Goal: Information Seeking & Learning: Find specific fact

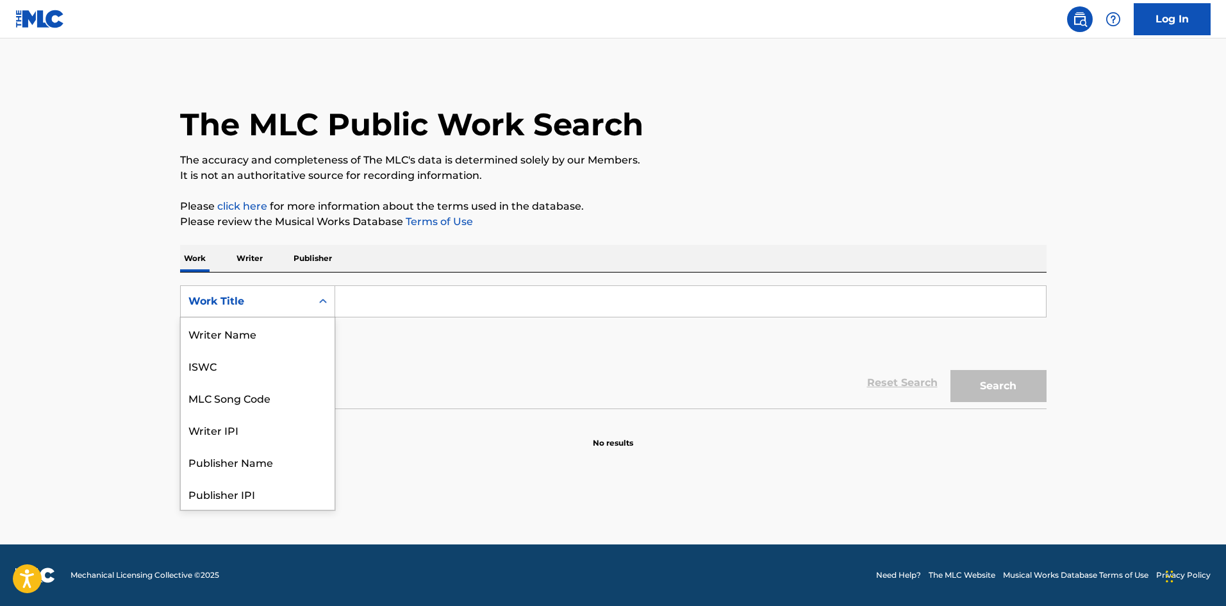
click at [302, 301] on div "Work Title" at bounding box center [245, 301] width 115 height 15
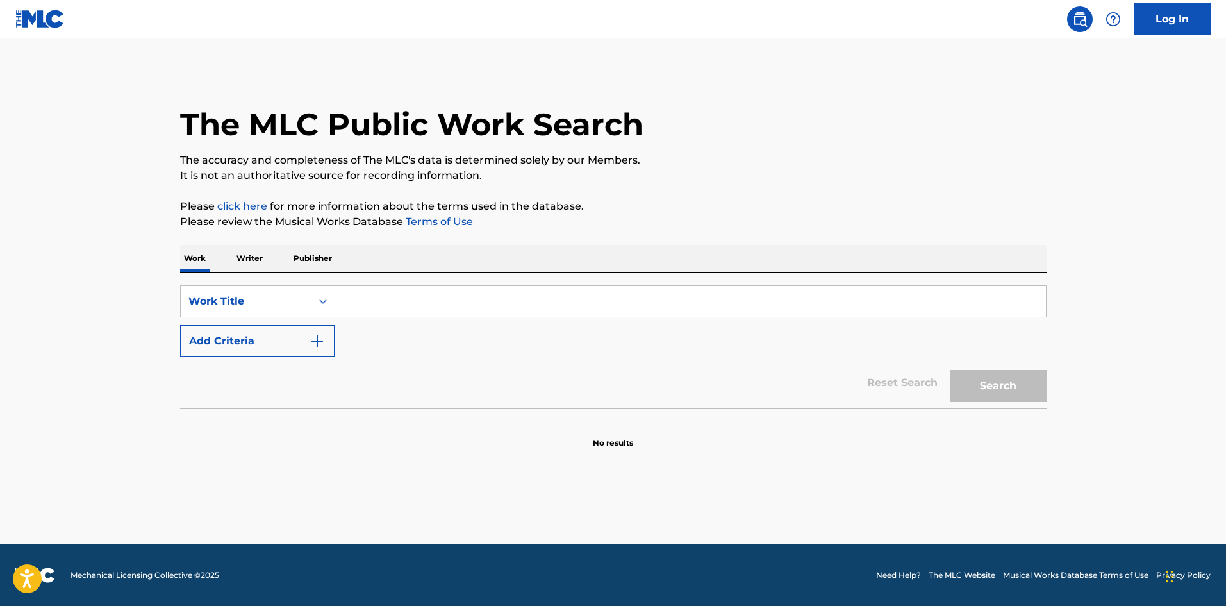
click at [302, 301] on div "Work Title" at bounding box center [245, 301] width 115 height 15
click at [396, 308] on input "Search Form" at bounding box center [690, 301] width 711 height 31
type input "m"
type input "karanlık"
click at [951, 370] on button "Search" at bounding box center [999, 386] width 96 height 32
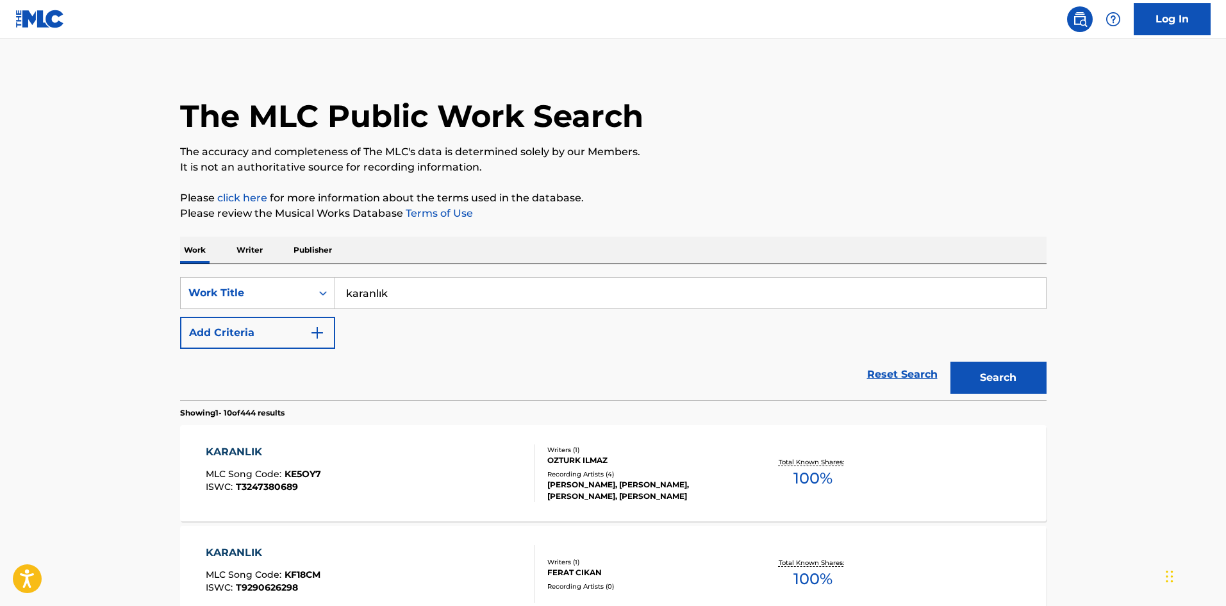
scroll to position [0, 0]
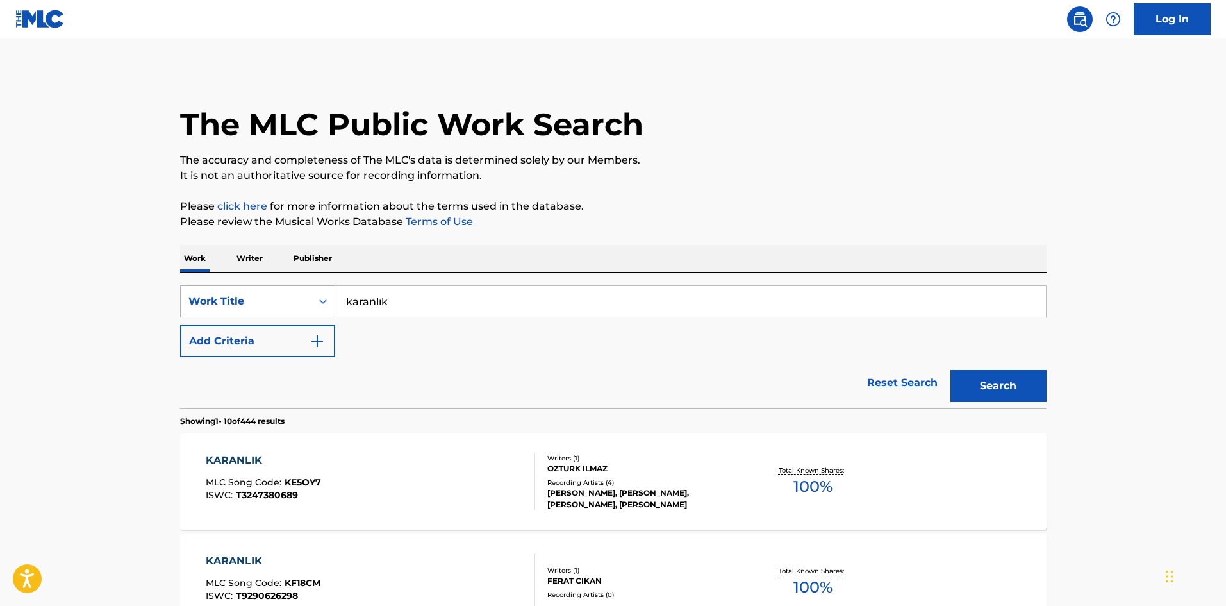
drag, startPoint x: 373, startPoint y: 310, endPoint x: 278, endPoint y: 309, distance: 95.5
click at [278, 309] on div "SearchWithCriteria72a3a608-4684-4626-96db-dcafe7e766db Work Title karanlık" at bounding box center [613, 301] width 867 height 32
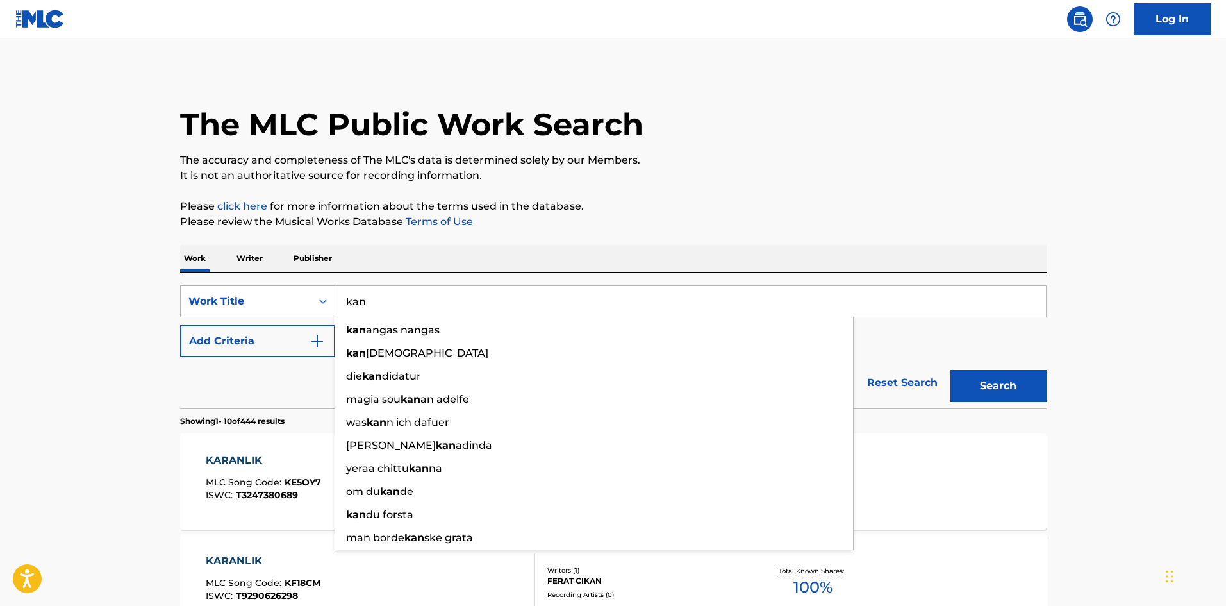
type input "kan"
click at [951, 370] on button "Search" at bounding box center [999, 386] width 96 height 32
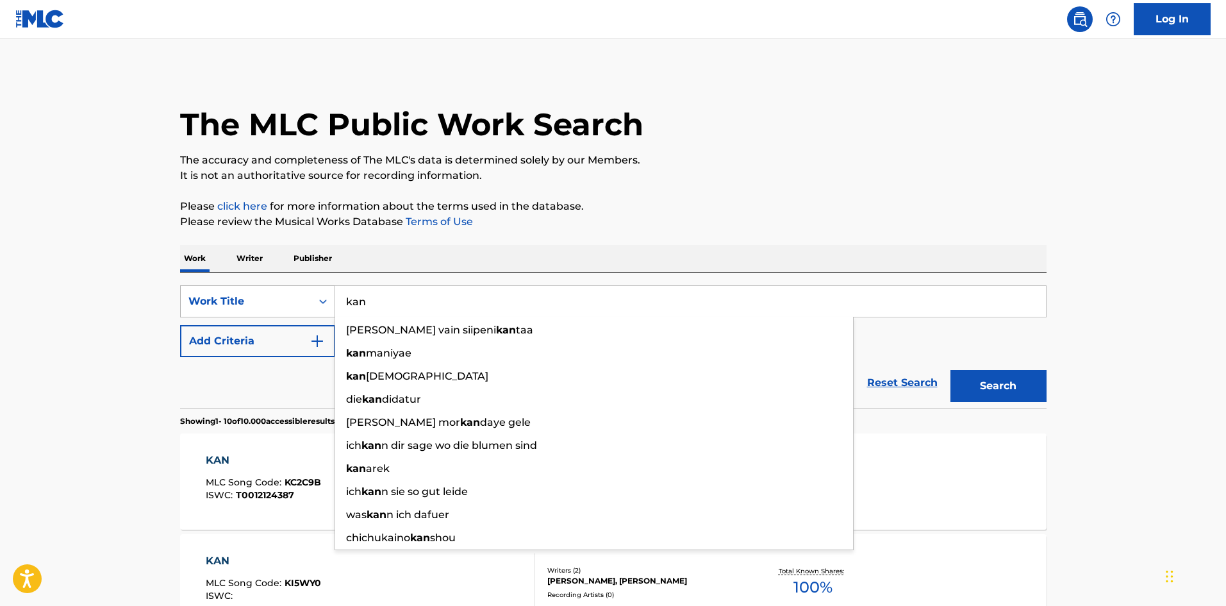
drag, startPoint x: 378, startPoint y: 297, endPoint x: 332, endPoint y: 299, distance: 46.2
click at [332, 299] on div "SearchWithCriteria72a3a608-4684-4626-96db-dcafe7e766db Work Title [PERSON_NAME]…" at bounding box center [613, 301] width 867 height 32
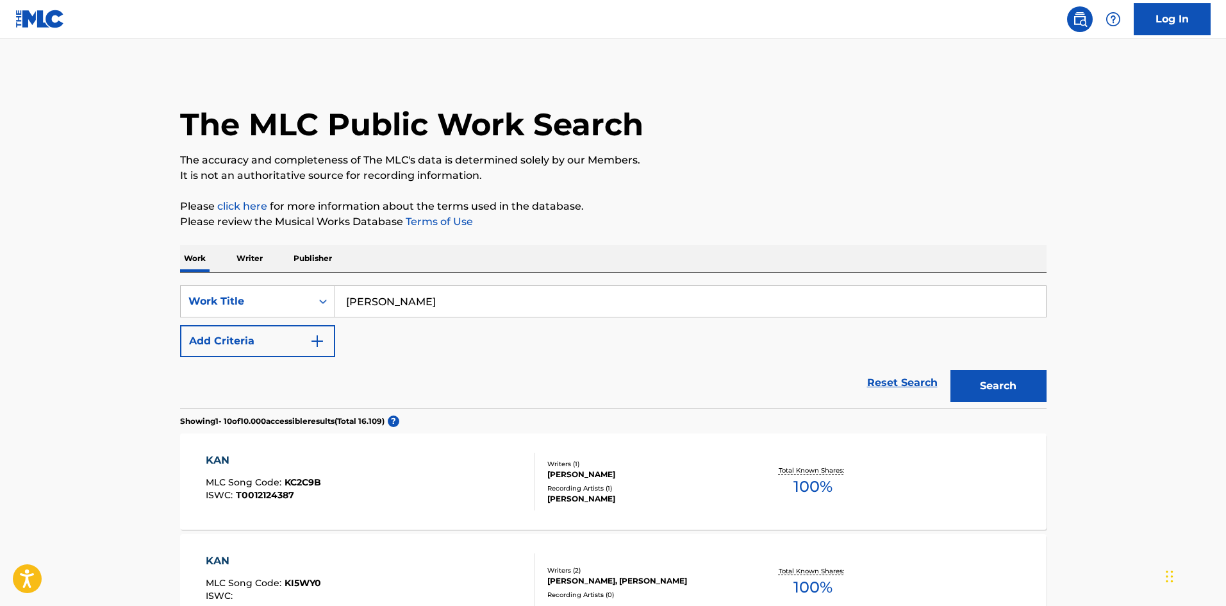
type input "[PERSON_NAME]"
click at [988, 392] on button "Search" at bounding box center [999, 386] width 96 height 32
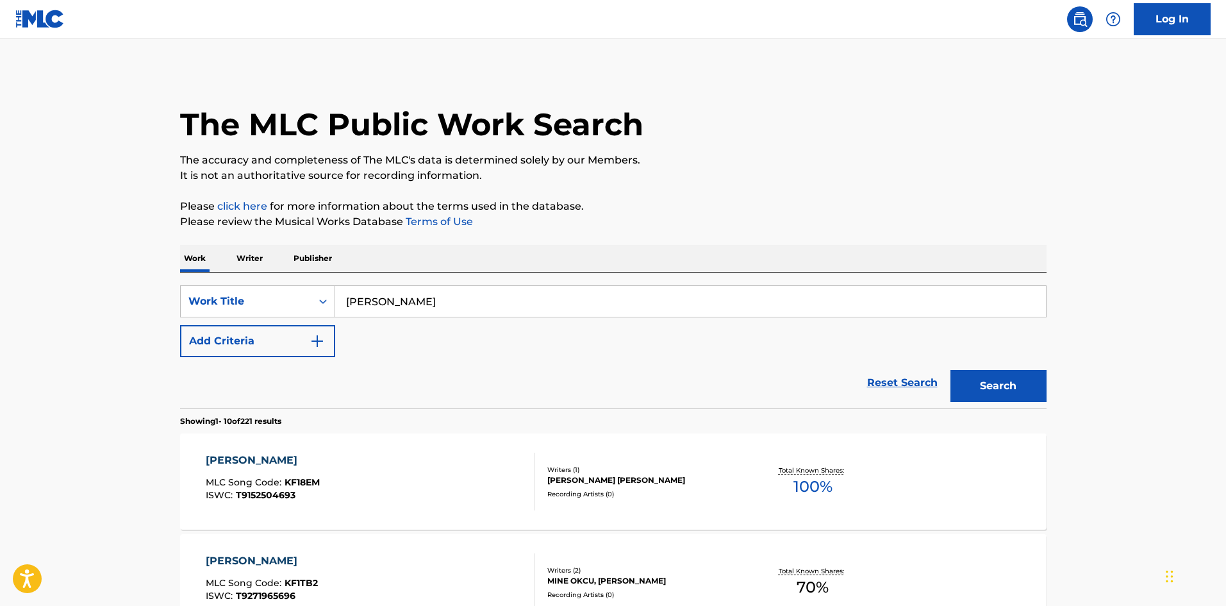
click at [253, 351] on button "Add Criteria" at bounding box center [257, 341] width 155 height 32
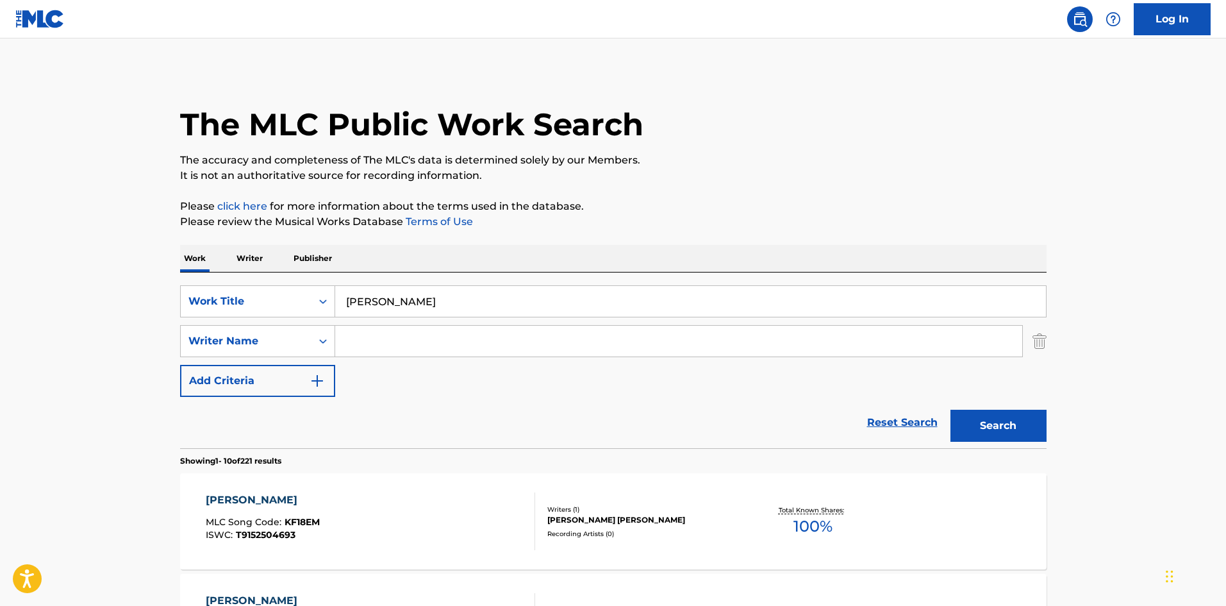
click at [408, 345] on input "Search Form" at bounding box center [678, 341] width 687 height 31
type input "a"
type input "[PERSON_NAME]"
click at [951, 410] on button "Search" at bounding box center [999, 426] width 96 height 32
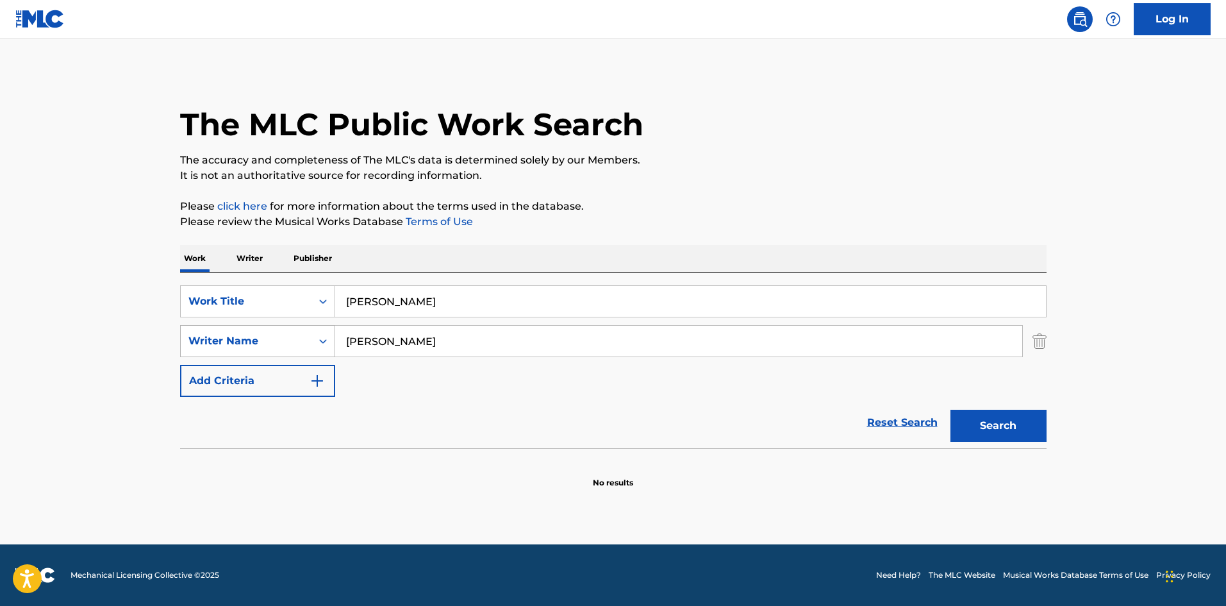
drag, startPoint x: 290, startPoint y: 342, endPoint x: 276, endPoint y: 342, distance: 14.7
click at [276, 342] on div "SearchWithCriteriaff796988-35d4-4432-86d8-461a2b30a3d2 Writer Name [PERSON_NAME]" at bounding box center [613, 341] width 867 height 32
click at [256, 258] on p "Writer" at bounding box center [250, 258] width 34 height 27
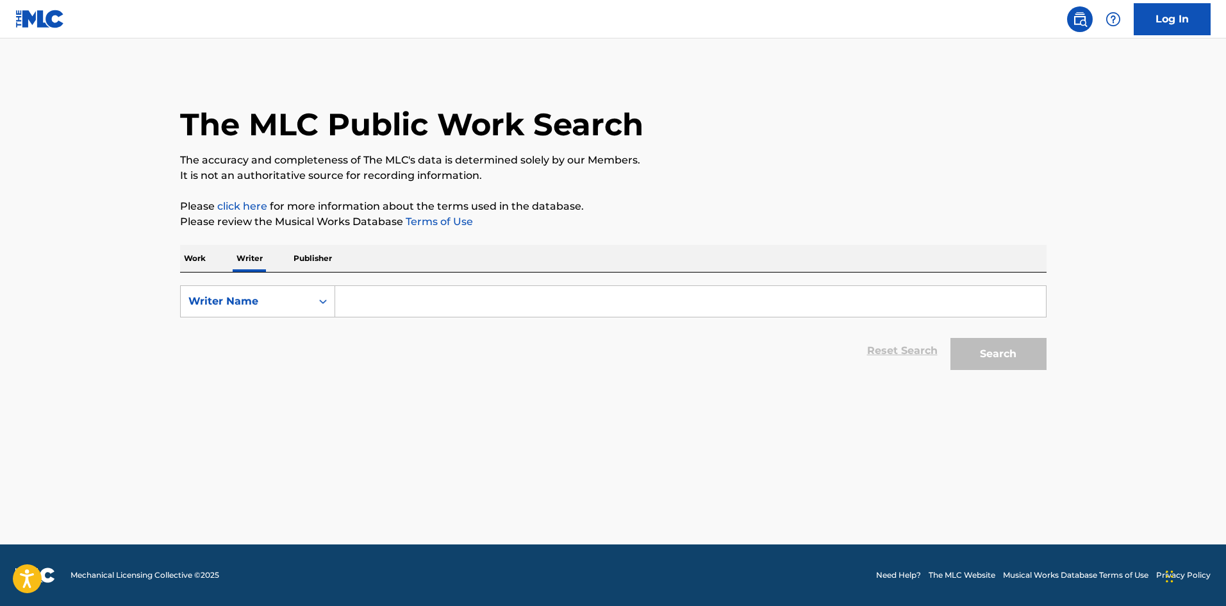
click at [376, 295] on input "Search Form" at bounding box center [690, 301] width 711 height 31
click at [204, 257] on p "Work" at bounding box center [194, 258] width 29 height 27
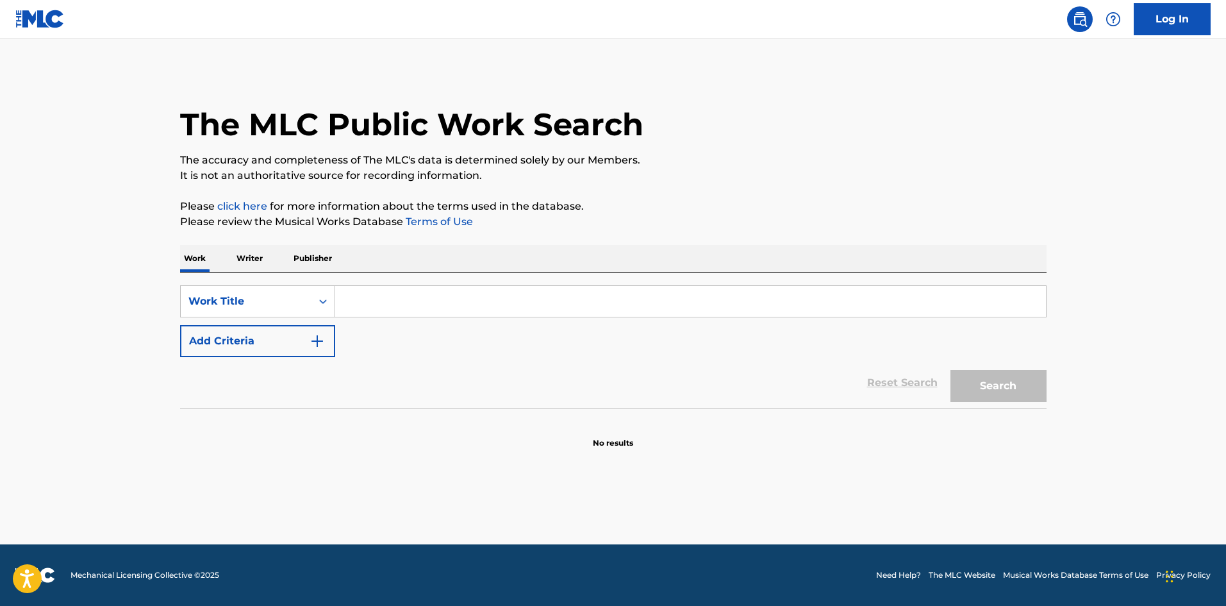
click at [324, 263] on p "Publisher" at bounding box center [313, 258] width 46 height 27
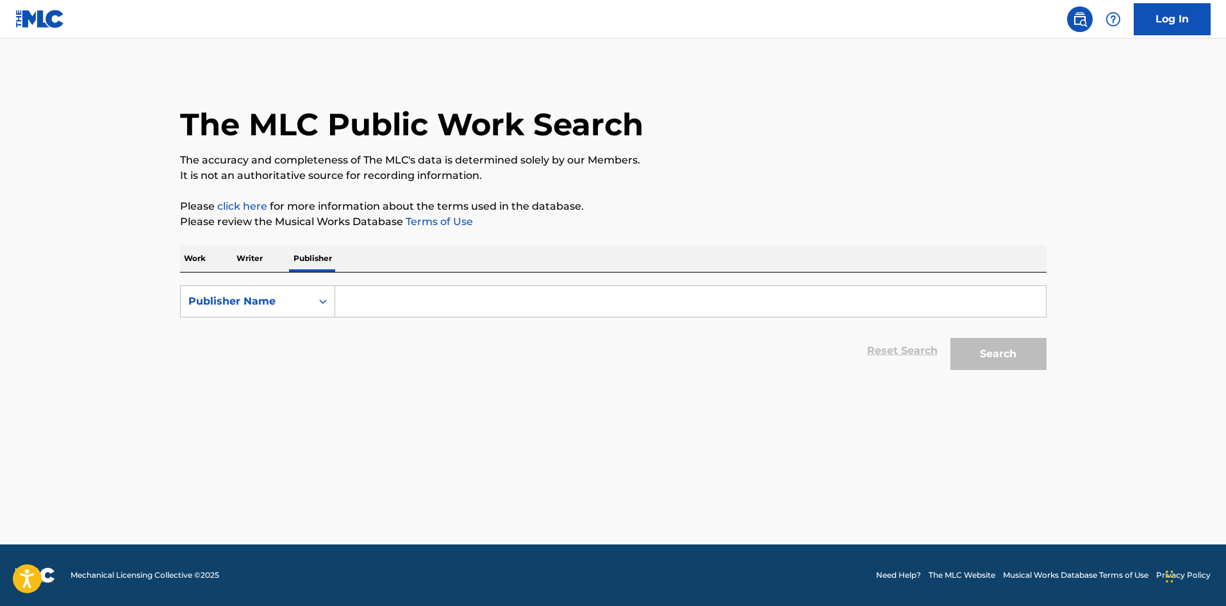
click at [211, 262] on div "Work Writer Publisher" at bounding box center [613, 258] width 867 height 27
click at [191, 254] on p "Work" at bounding box center [194, 258] width 29 height 27
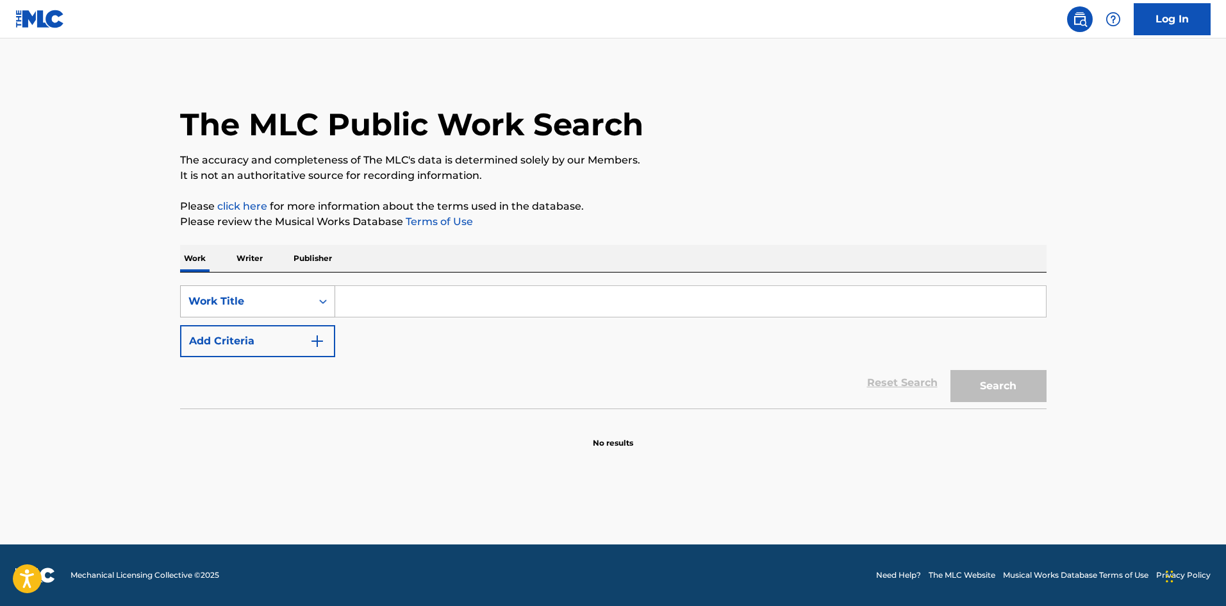
click at [252, 300] on div "Work Title" at bounding box center [245, 301] width 115 height 15
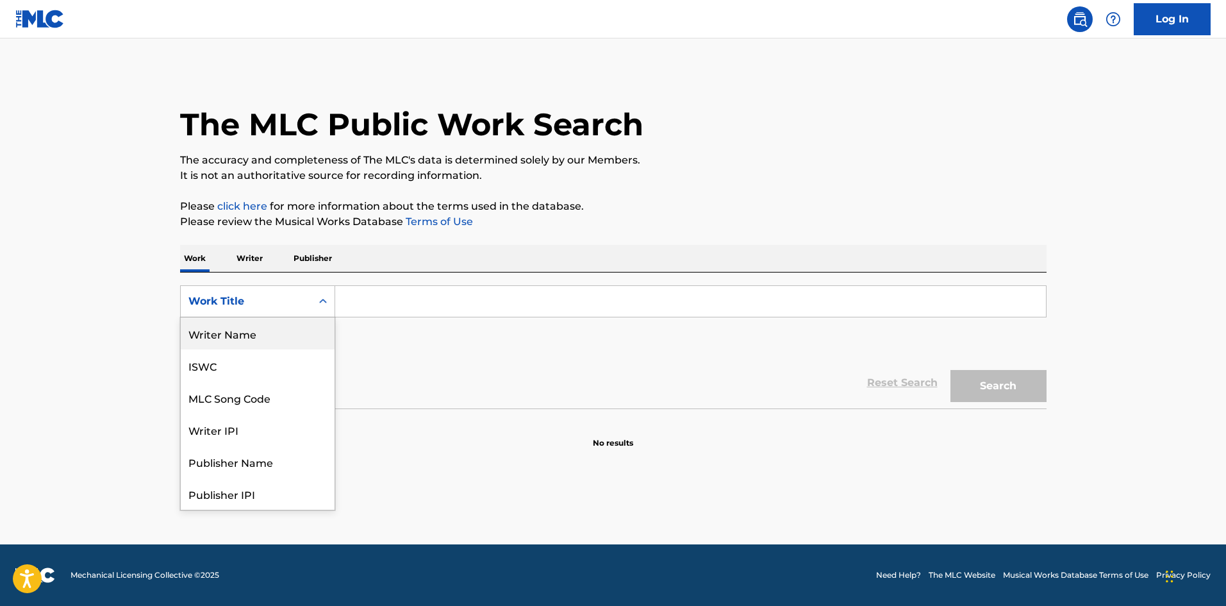
click at [251, 337] on div "Writer Name" at bounding box center [258, 333] width 154 height 32
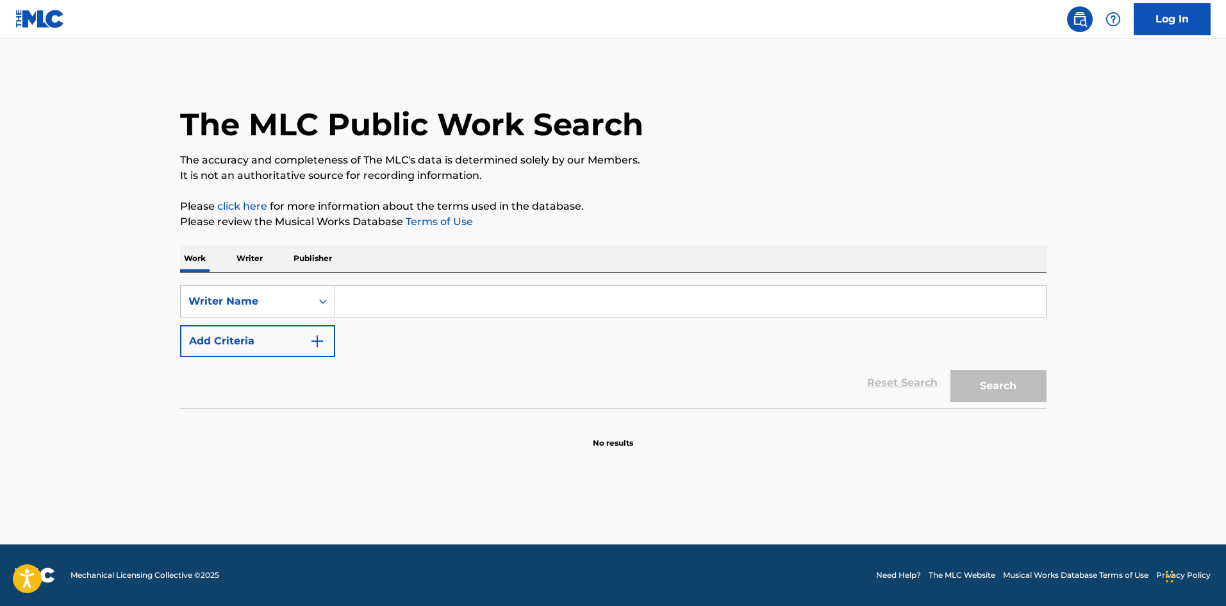
click at [425, 297] on input "Search Form" at bounding box center [690, 301] width 711 height 31
